Goal: Information Seeking & Learning: Learn about a topic

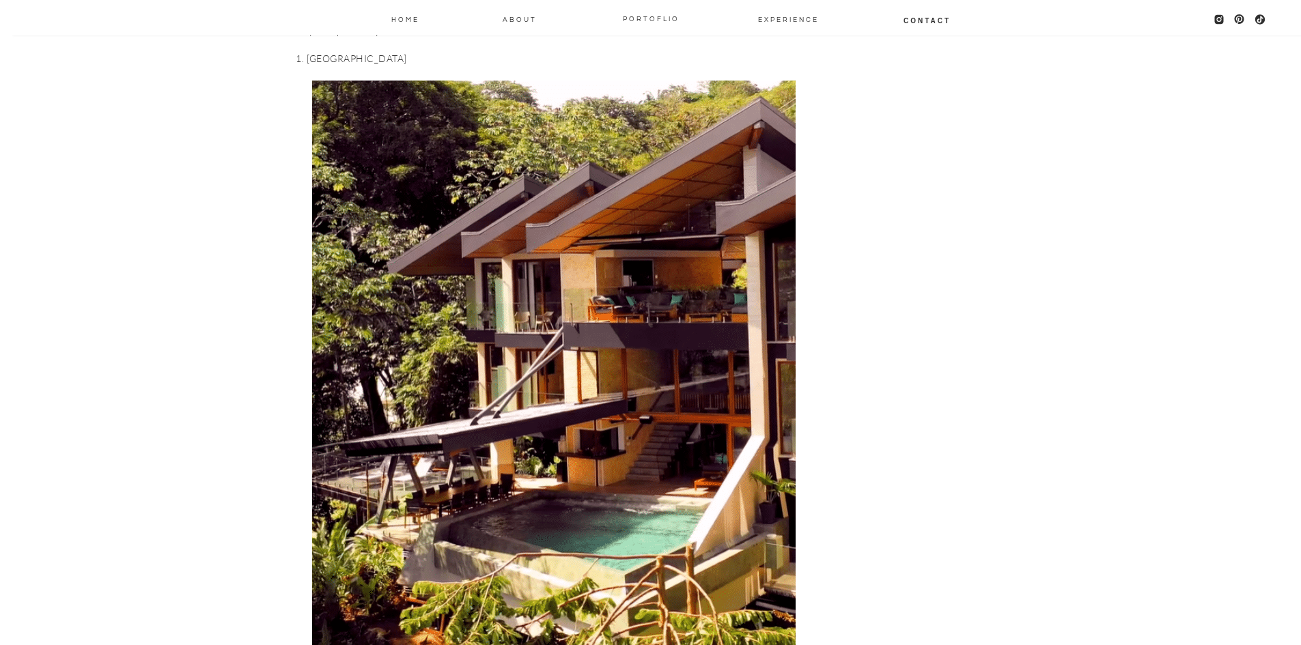
scroll to position [5669, 0]
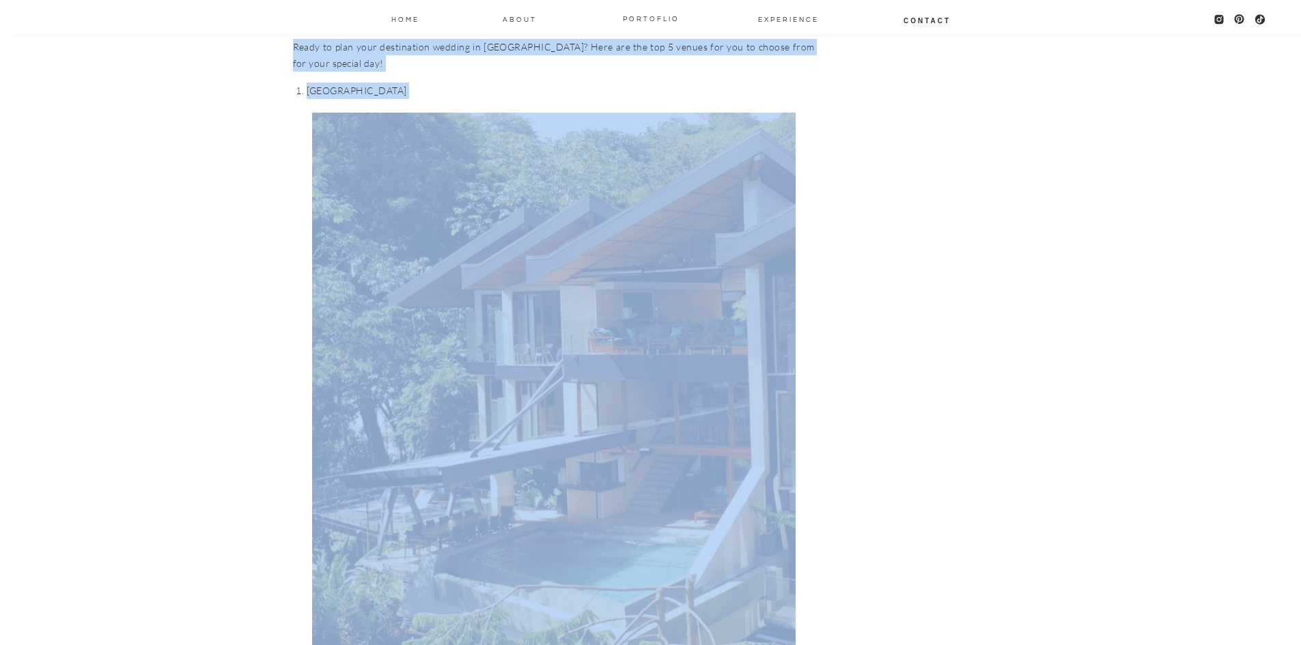
drag, startPoint x: 288, startPoint y: 569, endPoint x: 376, endPoint y: 568, distance: 88.1
drag, startPoint x: 380, startPoint y: 568, endPoint x: 290, endPoint y: 565, distance: 89.5
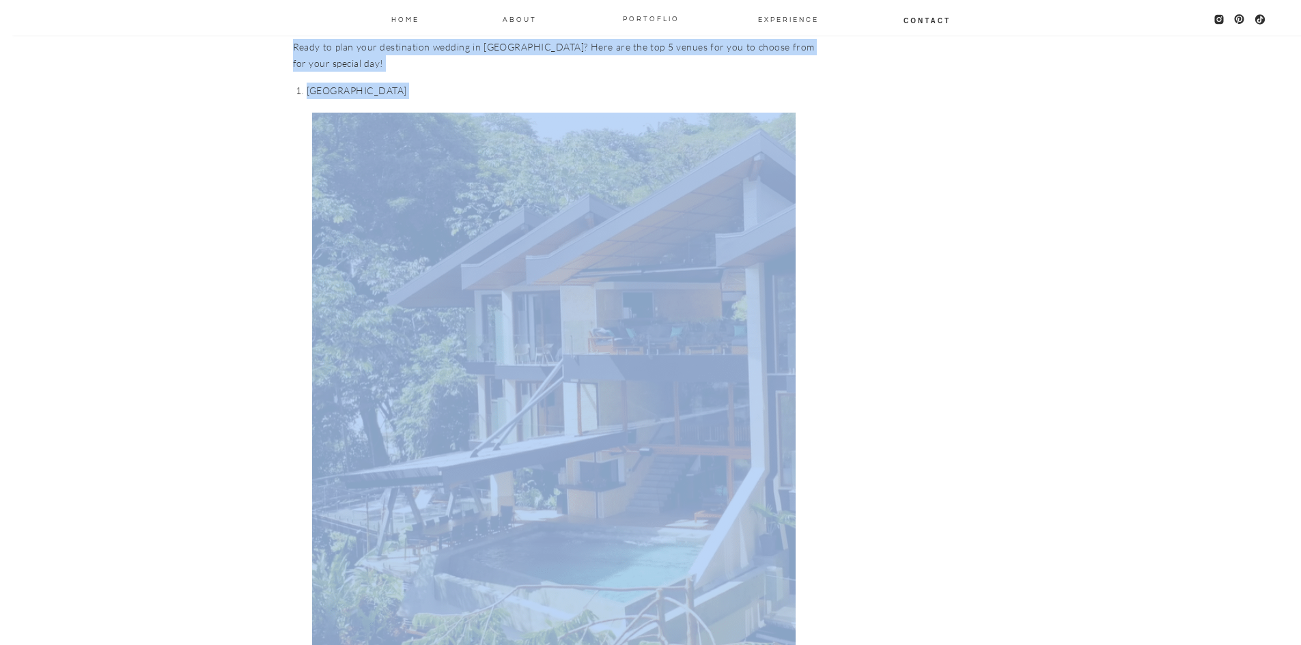
drag, startPoint x: 290, startPoint y: 568, endPoint x: 336, endPoint y: 563, distance: 46.7
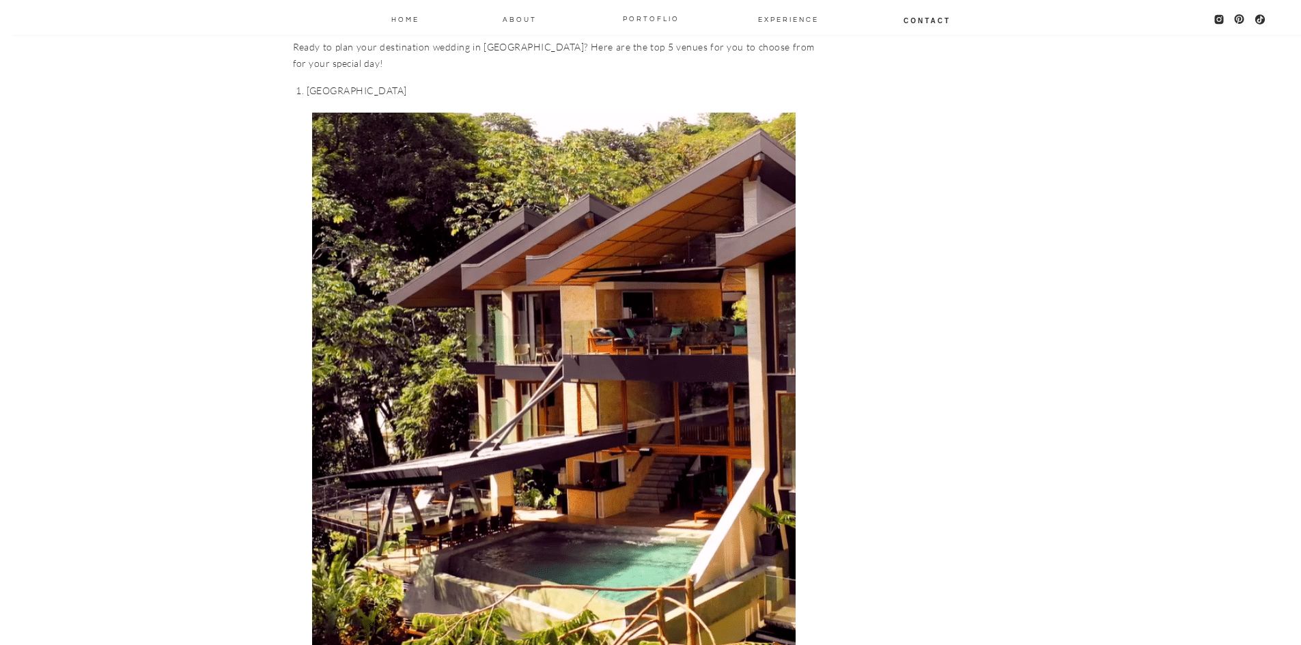
drag, startPoint x: 381, startPoint y: 570, endPoint x: 294, endPoint y: 571, distance: 87.4
copy p "[GEOGRAPHIC_DATA]"
